Goal: Information Seeking & Learning: Learn about a topic

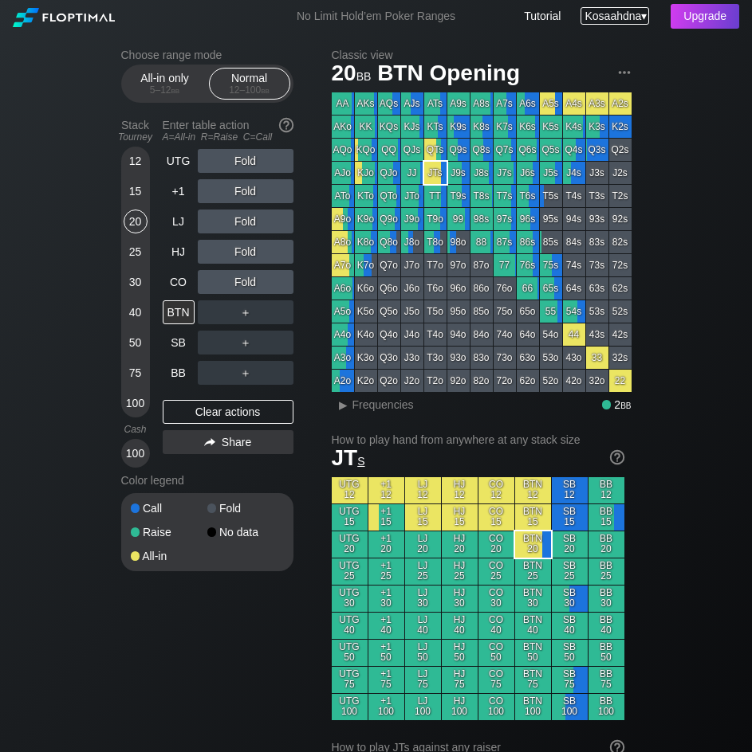
click at [642, 12] on div "Kosaahdna ▾" at bounding box center [614, 16] width 68 height 18
click at [638, 24] on div "My account Log out" at bounding box center [604, 47] width 83 height 51
click at [690, 28] on div "Upgrade" at bounding box center [704, 16] width 69 height 25
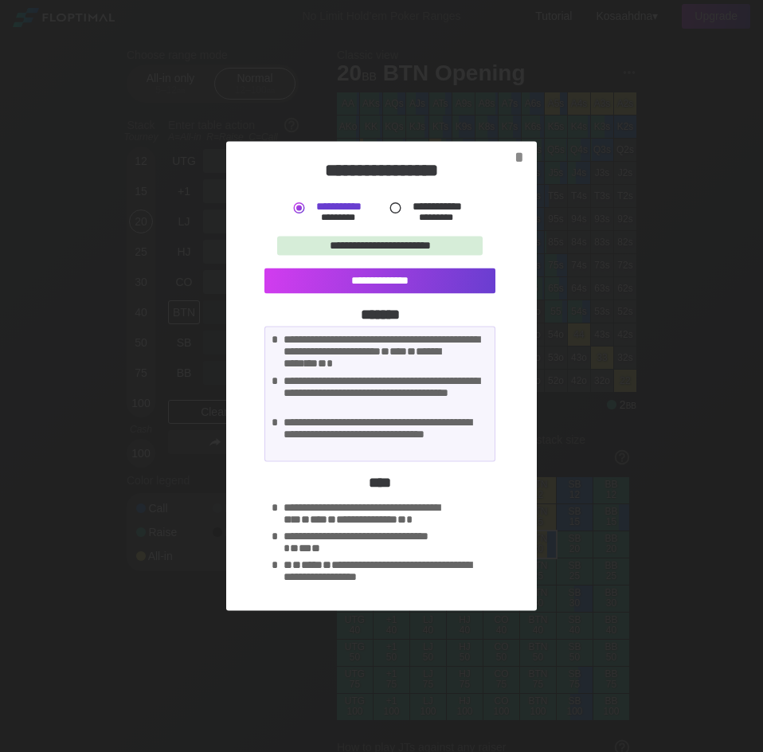
click at [434, 516] on div "**********" at bounding box center [387, 515] width 206 height 26
drag, startPoint x: 375, startPoint y: 507, endPoint x: 382, endPoint y: 485, distance: 22.7
click at [375, 505] on div "**********" at bounding box center [387, 515] width 206 height 26
click at [525, 159] on div "*" at bounding box center [519, 157] width 22 height 18
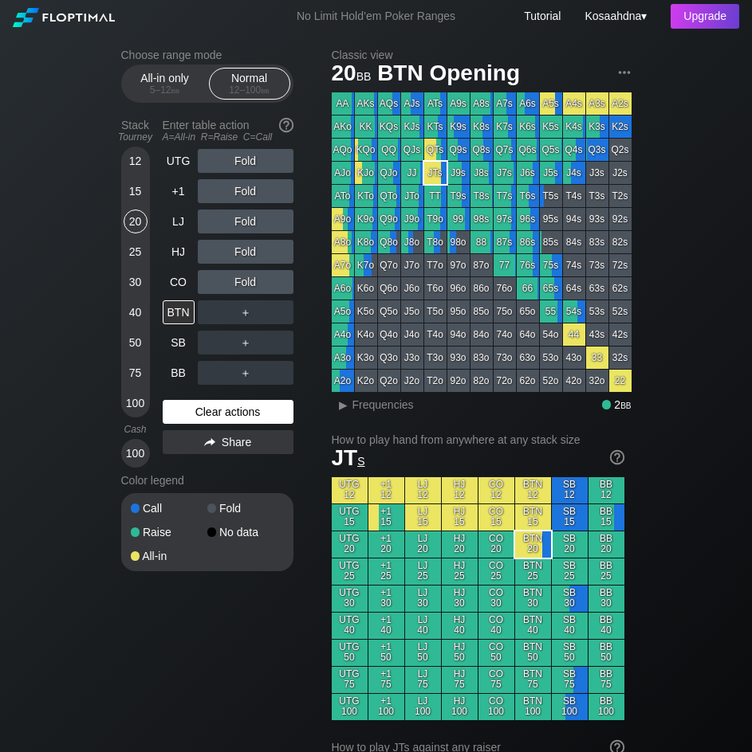
click at [242, 419] on div "Clear actions" at bounding box center [228, 412] width 131 height 24
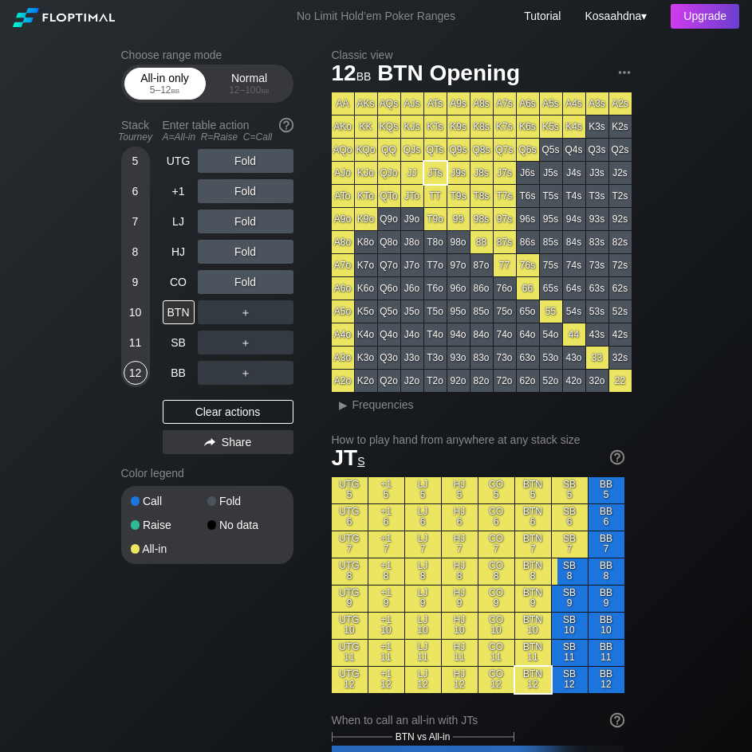
click at [147, 78] on div "All-in only 5 – 12 bb" at bounding box center [164, 84] width 73 height 30
click at [232, 78] on div "Normal 12 – 100 bb" at bounding box center [249, 84] width 73 height 30
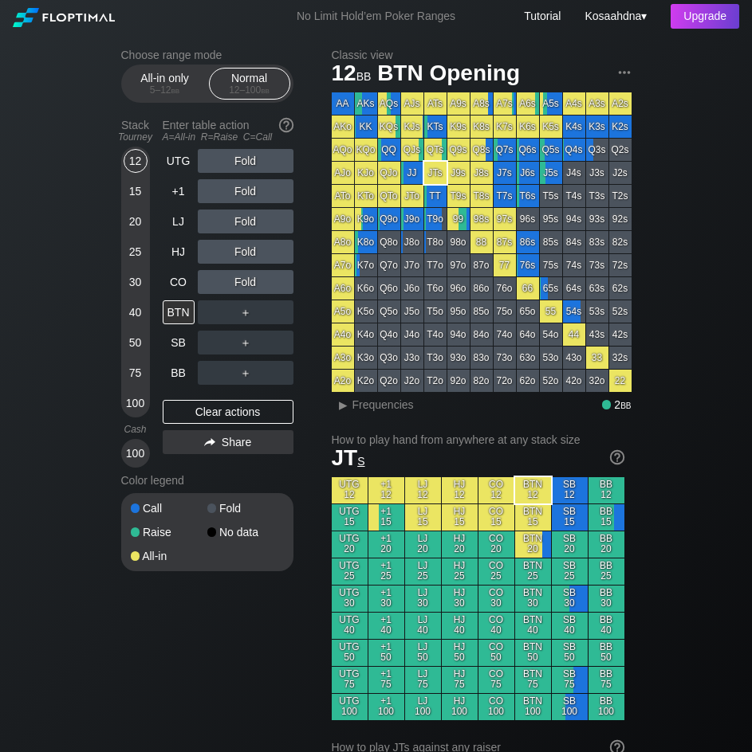
click at [84, 28] on div "No Limit Hold’em Poker Ranges Tutorial Kosaahdna ▾ Upgrade" at bounding box center [376, 16] width 752 height 33
click at [88, 17] on img at bounding box center [64, 17] width 102 height 19
click at [542, 21] on link "Tutorial" at bounding box center [542, 16] width 37 height 13
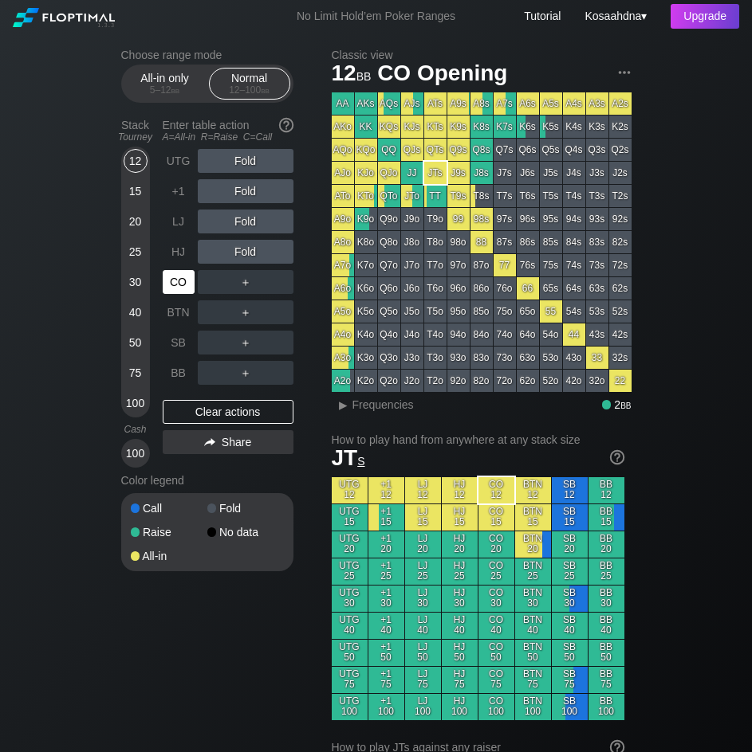
click at [180, 274] on div "CO" at bounding box center [179, 282] width 32 height 24
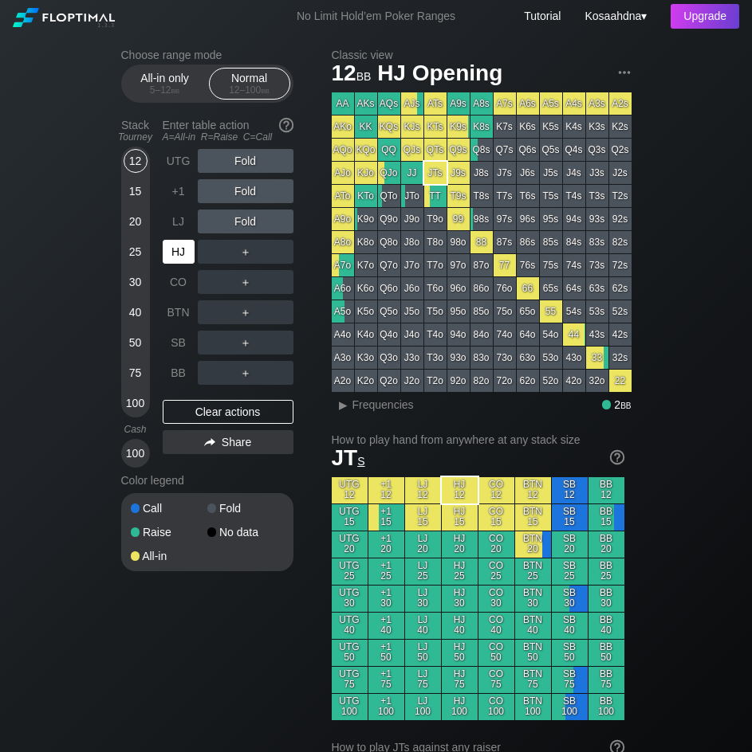
click at [175, 248] on div "HJ" at bounding box center [179, 252] width 32 height 24
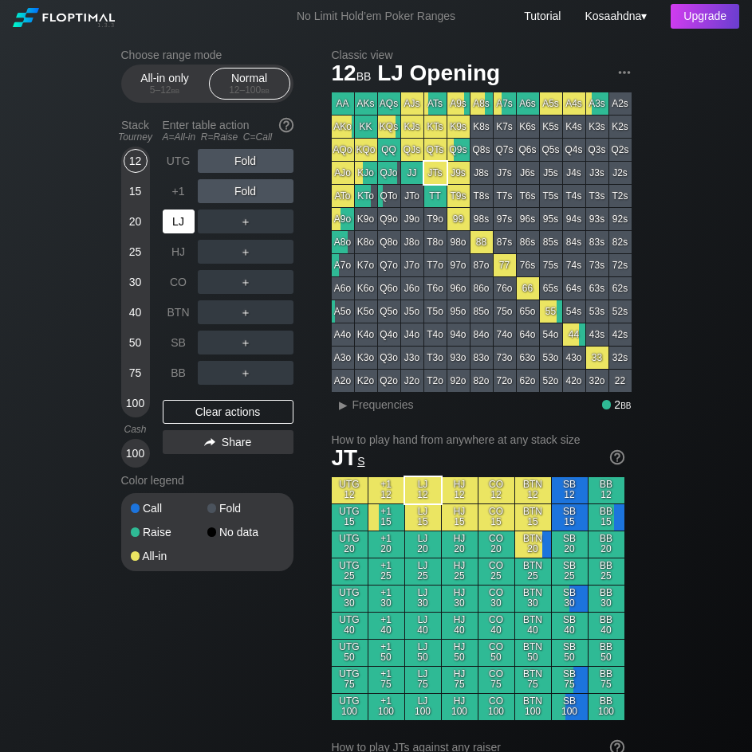
click at [180, 211] on div "LJ" at bounding box center [179, 222] width 32 height 24
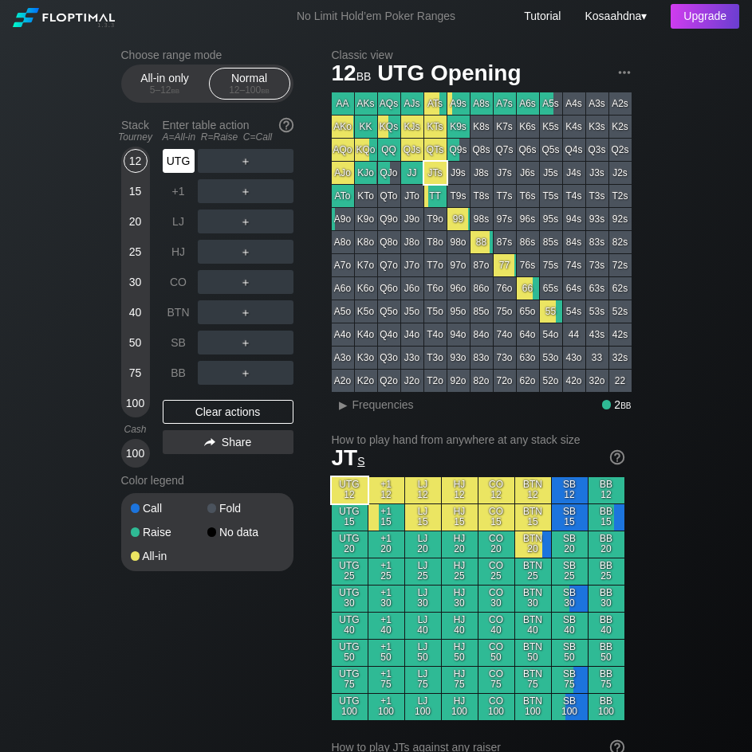
click at [185, 167] on div "UTG" at bounding box center [179, 161] width 32 height 24
click at [242, 161] on div "R ✕" at bounding box center [245, 161] width 31 height 24
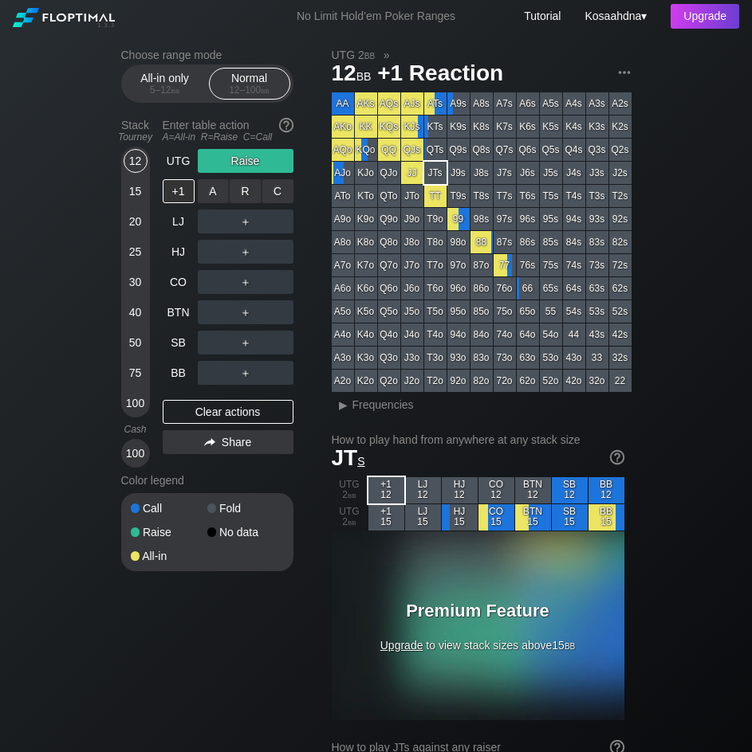
click at [244, 183] on div "R ✕" at bounding box center [245, 191] width 31 height 24
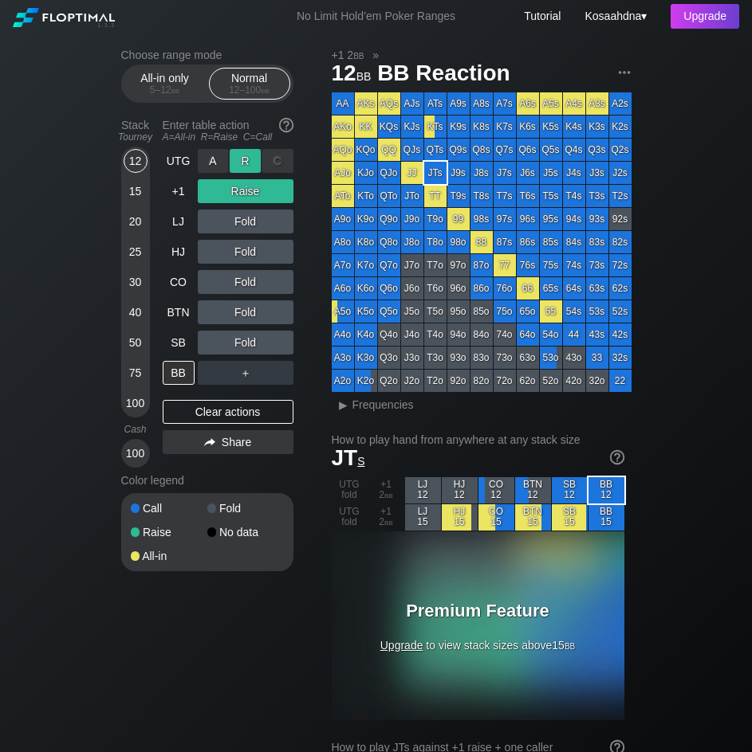
click at [249, 158] on div "R ✕" at bounding box center [245, 161] width 31 height 24
click at [248, 188] on div "R ✕" at bounding box center [245, 191] width 31 height 24
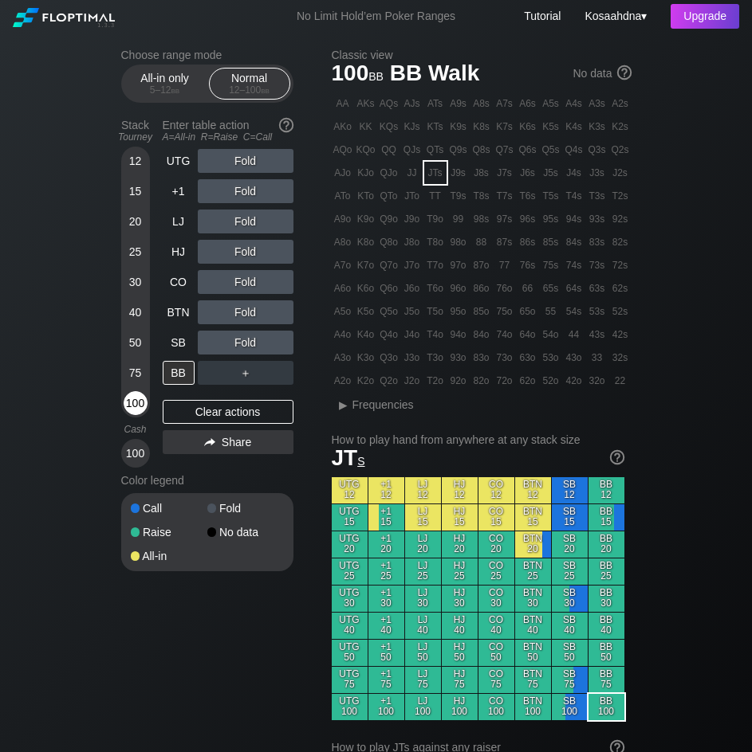
click at [143, 405] on div "100" at bounding box center [136, 403] width 24 height 24
click at [415, 69] on span "BB Walk" at bounding box center [434, 74] width 95 height 26
click at [427, 73] on span "BB Walk" at bounding box center [434, 74] width 95 height 26
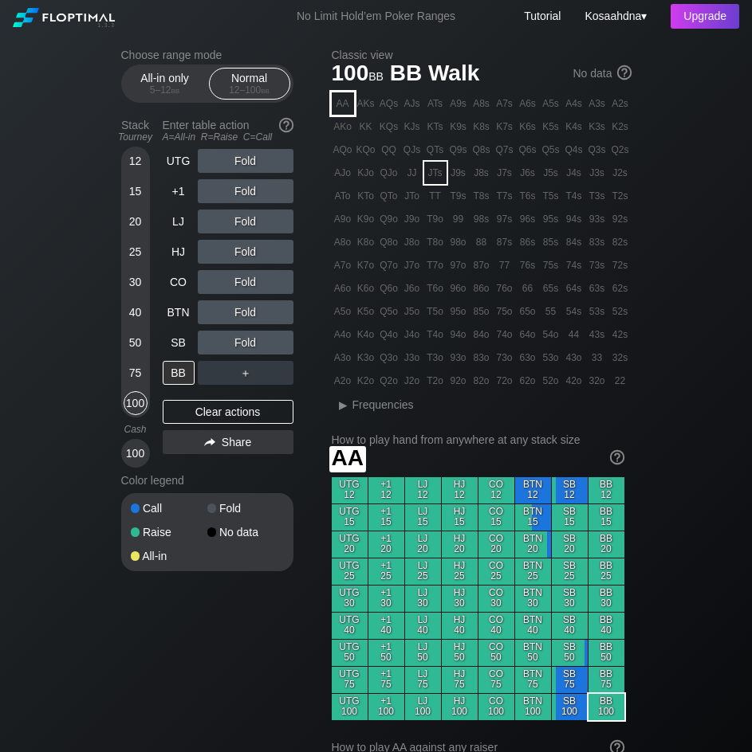
click at [340, 108] on div "AA" at bounding box center [343, 103] width 22 height 22
click at [485, 462] on h1 "AA" at bounding box center [478, 458] width 292 height 26
click at [140, 429] on div "Cash" at bounding box center [135, 429] width 41 height 11
click at [284, 122] on img at bounding box center [286, 125] width 18 height 18
click at [173, 54] on h2 "Choose range mode" at bounding box center [207, 55] width 172 height 13
